Goal: Transaction & Acquisition: Purchase product/service

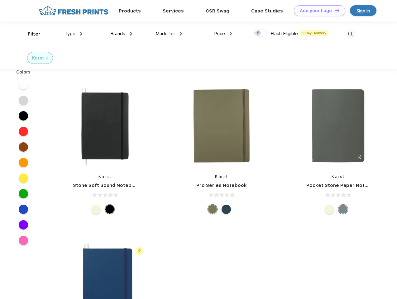
click at [317, 11] on link "Add your Logo Design Tool" at bounding box center [318, 10] width 51 height 11
click at [0, 0] on div "Design Tool" at bounding box center [0, 0] width 0 height 0
click at [334, 10] on link "Add your Logo Design Tool" at bounding box center [318, 10] width 51 height 11
click at [30, 34] on div "Filter" at bounding box center [34, 34] width 13 height 7
click at [73, 34] on span "Type" at bounding box center [69, 34] width 11 height 6
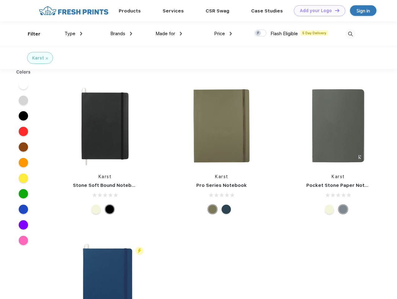
click at [121, 34] on span "Brands" at bounding box center [117, 34] width 15 height 6
click at [169, 34] on span "Made for" at bounding box center [165, 34] width 20 height 6
click at [223, 34] on span "Price" at bounding box center [219, 34] width 11 height 6
click at [260, 33] on div at bounding box center [260, 33] width 12 height 7
click at [258, 33] on input "checkbox" at bounding box center [256, 31] width 4 height 4
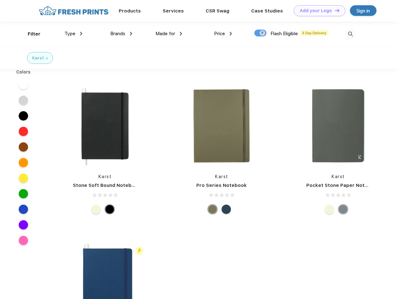
click at [350, 34] on img at bounding box center [350, 34] width 10 height 10
